Goal: Find specific page/section

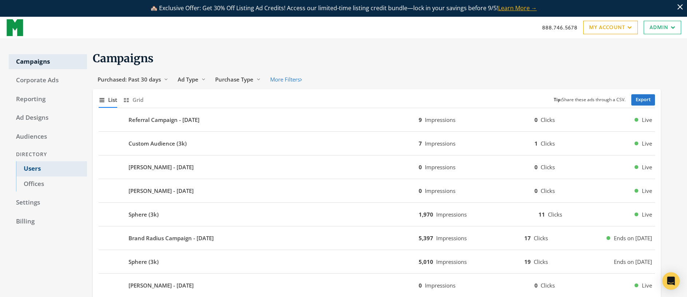
click at [26, 169] on link "Users" at bounding box center [51, 168] width 71 height 15
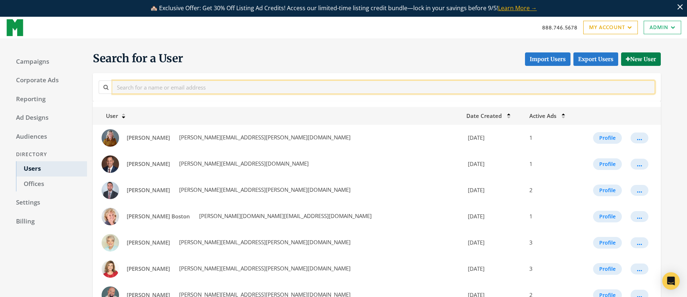
click at [216, 87] on input "text" at bounding box center [384, 86] width 543 height 13
type input "ch"
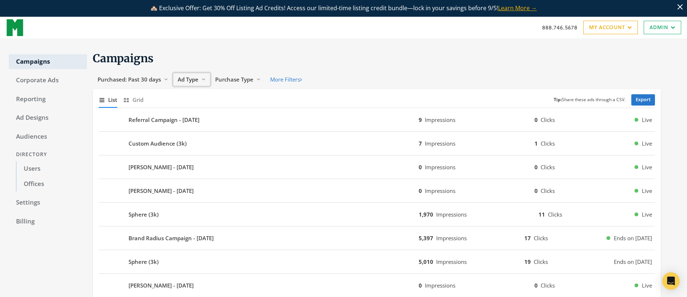
click at [198, 78] on button "Ad Type Reveal list of Ad Type" at bounding box center [192, 79] width 38 height 13
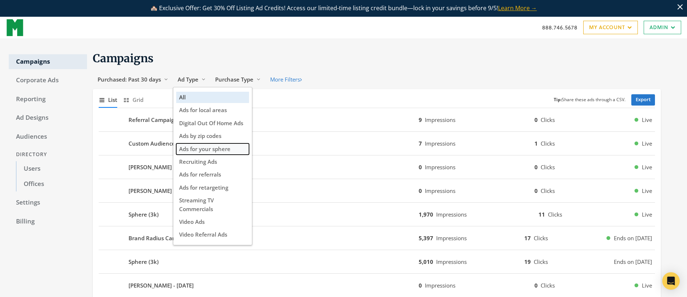
click at [212, 151] on span "Ads for your sphere" at bounding box center [204, 148] width 51 height 7
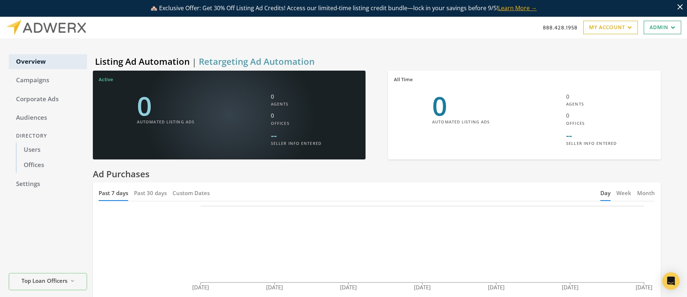
click at [38, 212] on div "Overview Campaigns Corporate Ads Audiences Directory Users Offices Settings Top…" at bounding box center [48, 173] width 78 height 251
click at [614, 31] on link "My Account" at bounding box center [610, 27] width 55 height 13
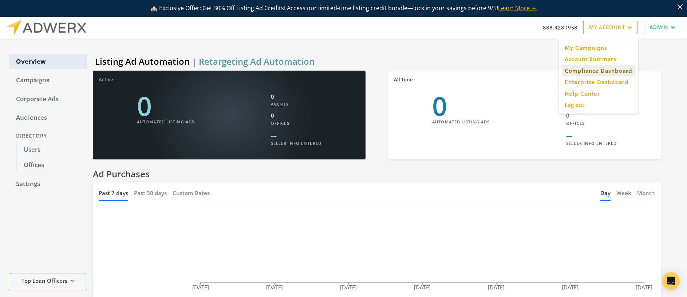
click at [599, 73] on link "Compliance Dashboard" at bounding box center [599, 70] width 74 height 11
